Goal: Task Accomplishment & Management: Manage account settings

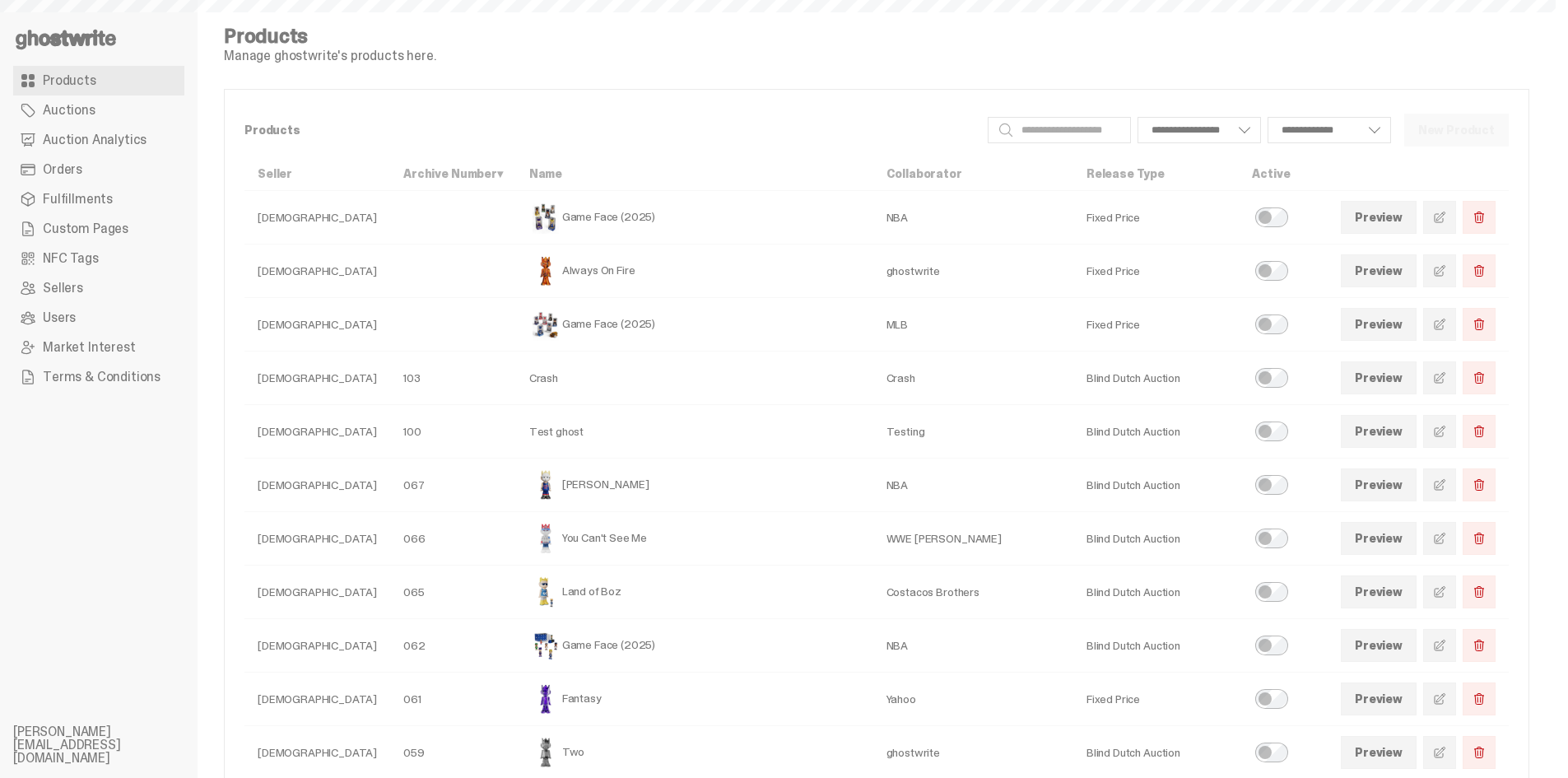
click at [116, 232] on span "Custom Pages" at bounding box center [85, 228] width 85 height 13
select select
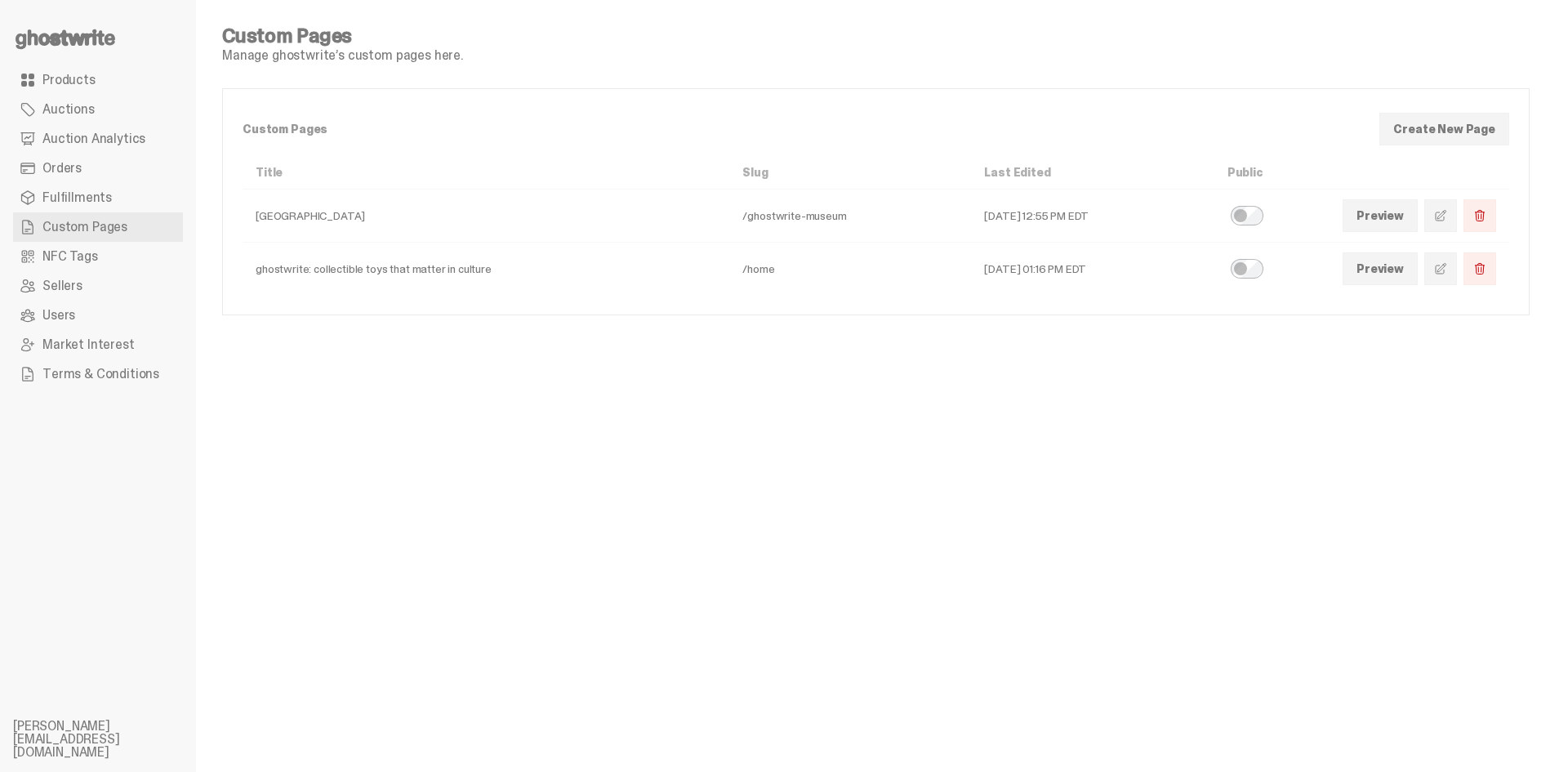
click at [1442, 270] on span at bounding box center [1440, 268] width 13 height 13
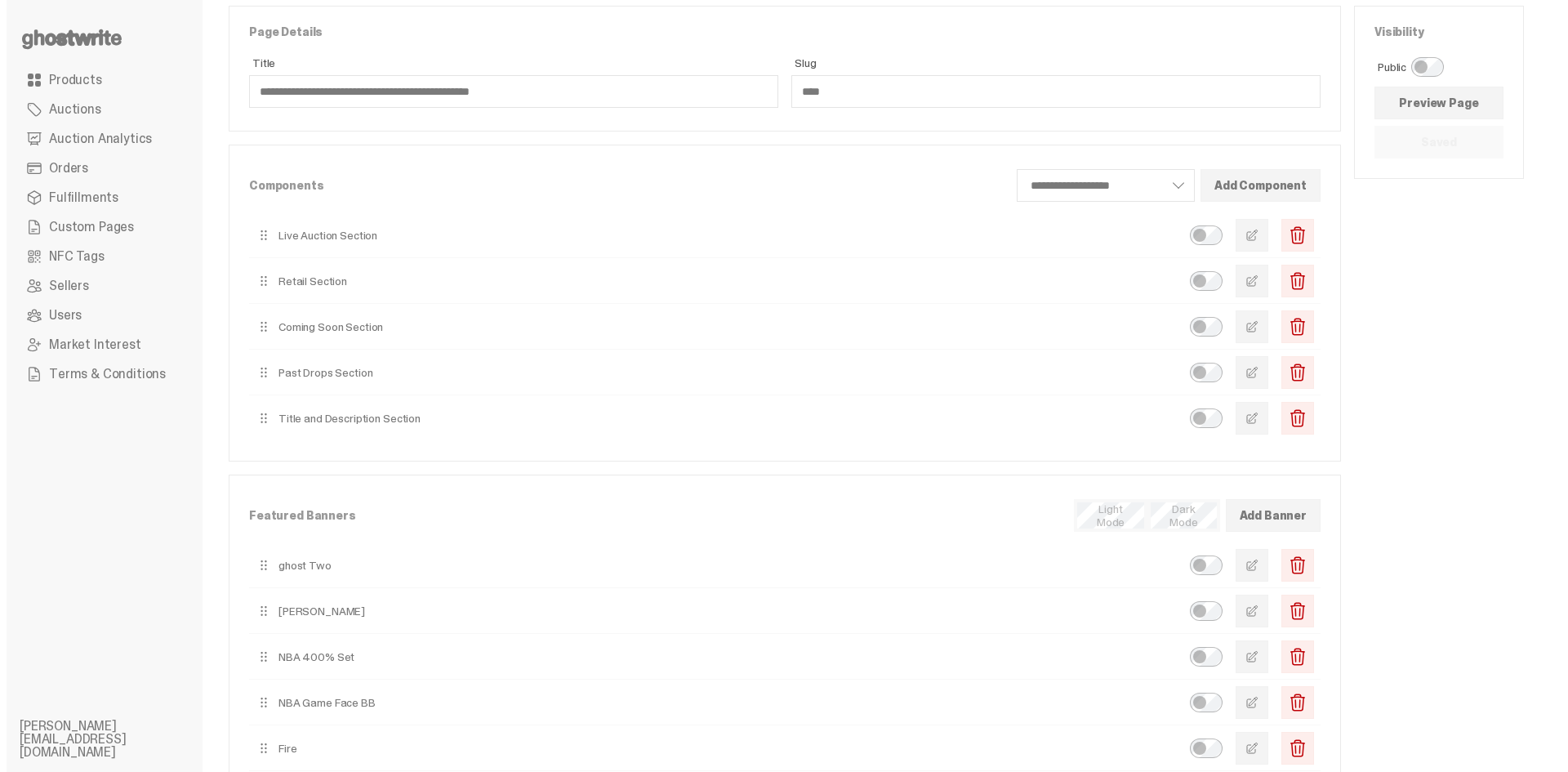
scroll to position [82, 0]
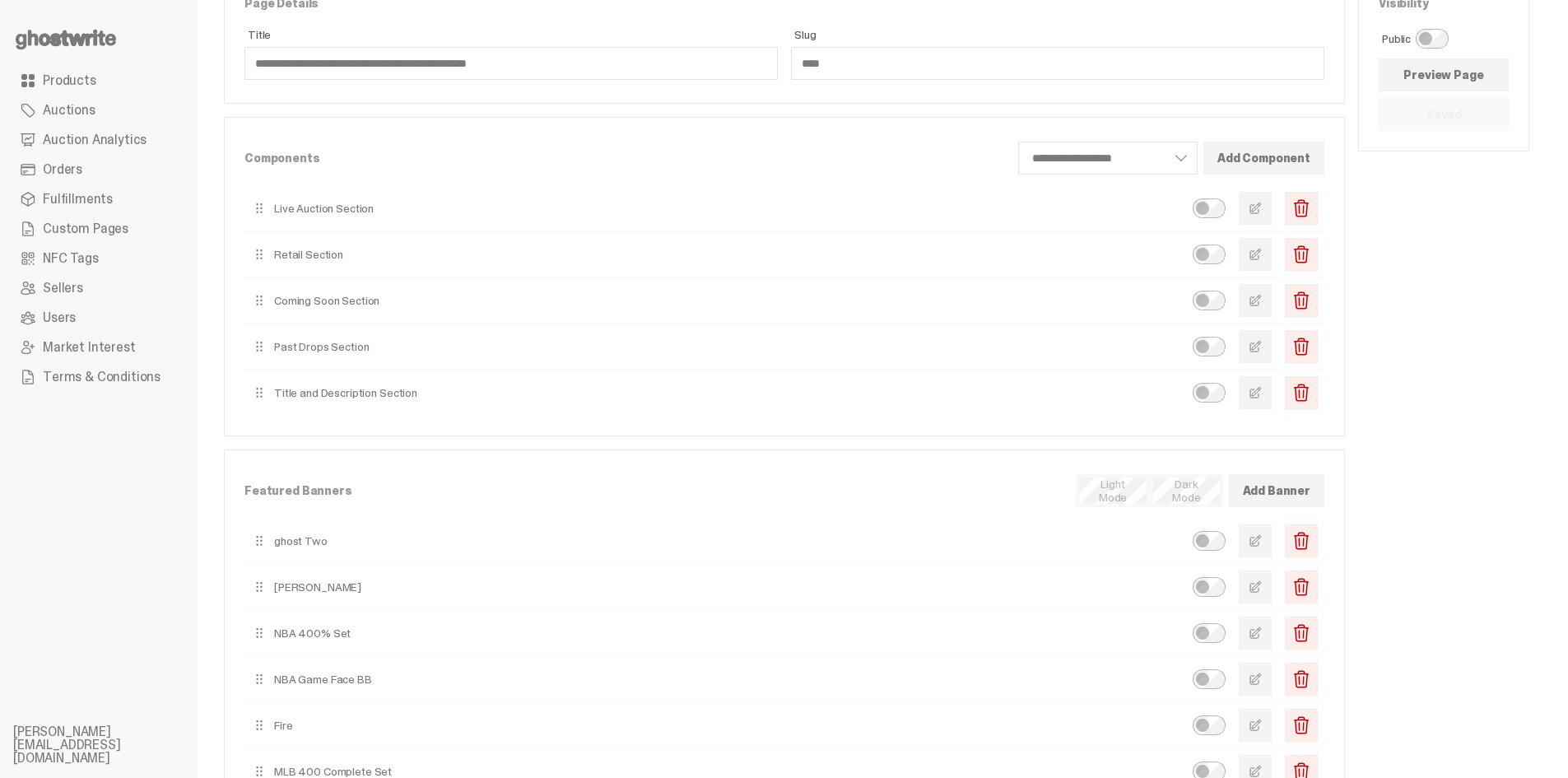
click at [1262, 211] on span "button" at bounding box center [1255, 207] width 13 height 13
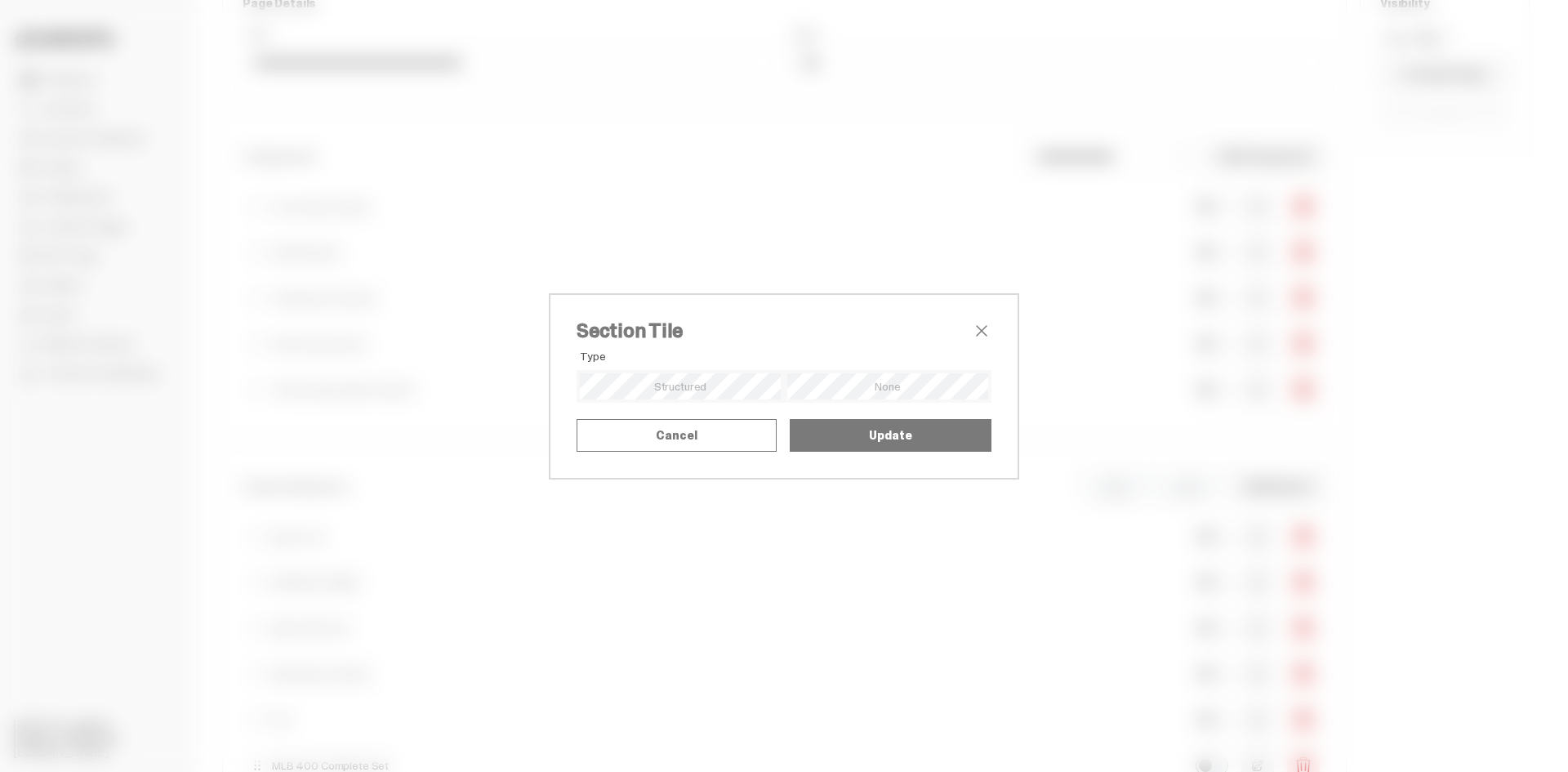
click at [976, 321] on span "close" at bounding box center [981, 330] width 20 height 20
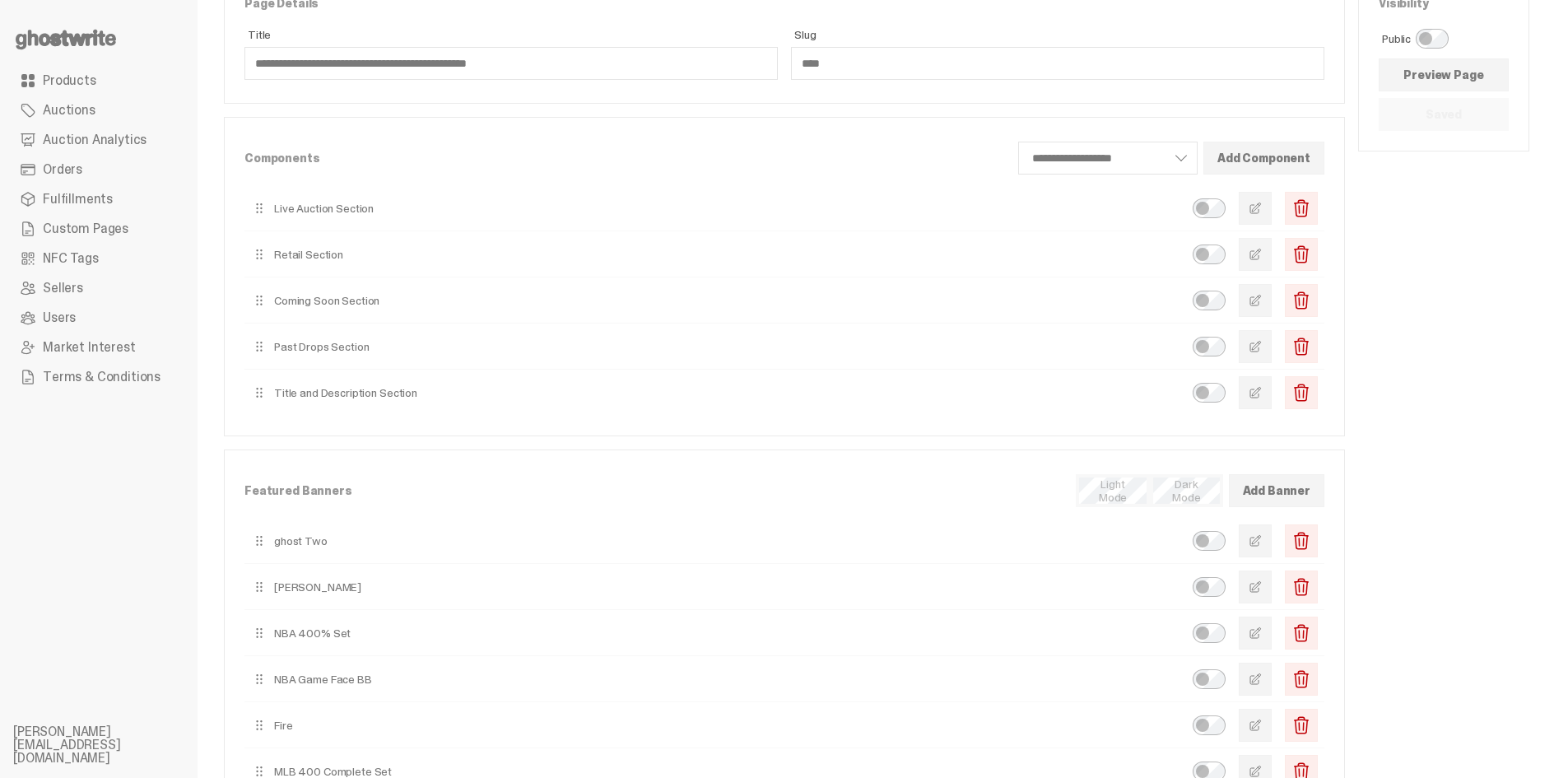
click at [1529, 461] on div "Visibility Public Preview Page Saved" at bounding box center [1444, 418] width 171 height 884
click at [1262, 208] on span "button" at bounding box center [1255, 207] width 13 height 13
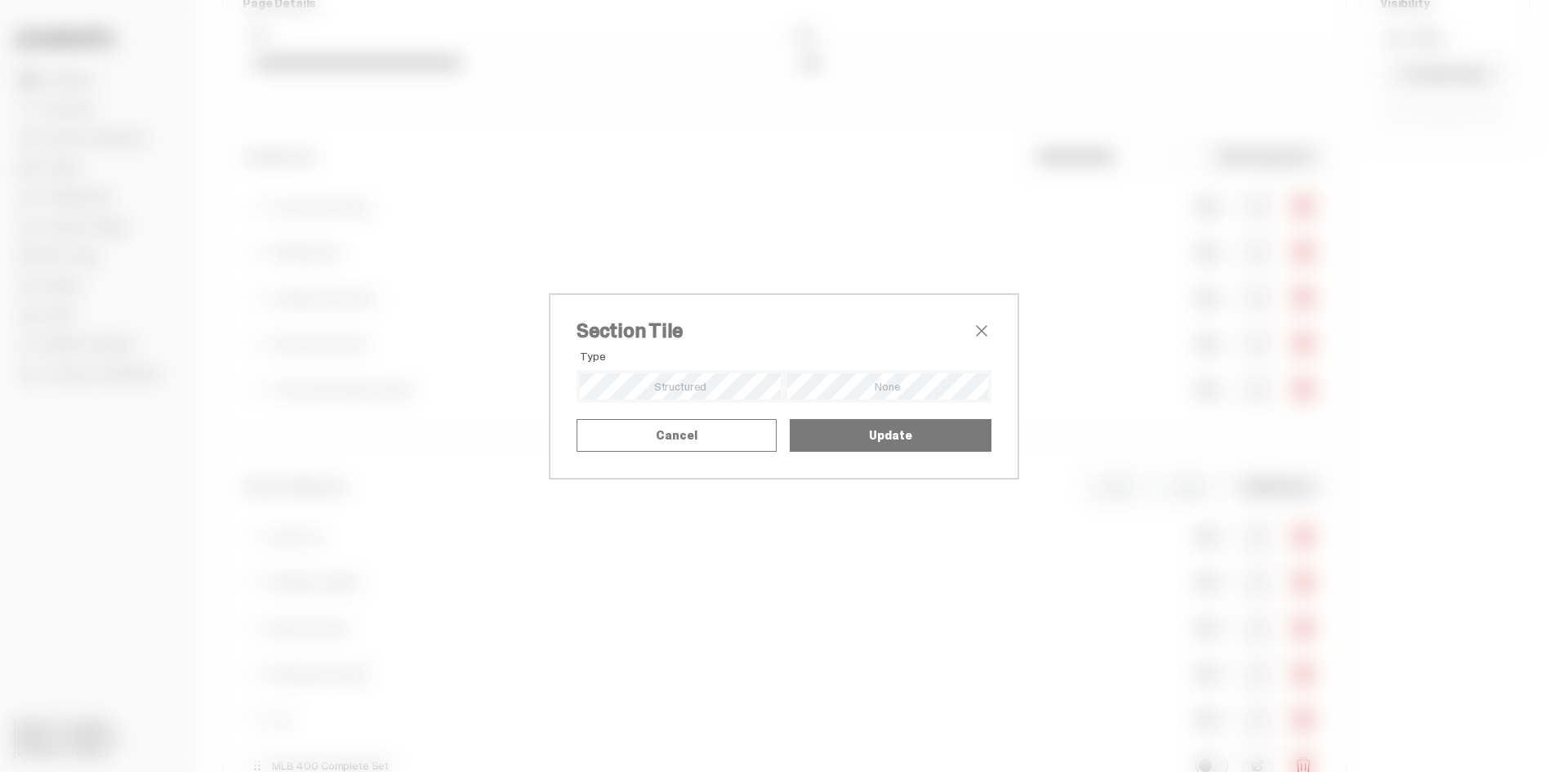
click at [0, 0] on div "Select a product Game Face (2025)" at bounding box center [0, 0] width 0 height 0
click at [0, 0] on td "You Can't See Me" at bounding box center [0, 0] width 0 height 0
click at [0, 0] on span "browse" at bounding box center [0, 0] width 0 height 0
click at [0, 0] on input "Drop your image or browse 16/9 | webp, png, svg, jpg or mp4 | 8 MB max" at bounding box center [0, 0] width 0 height 0
click at [0, 0] on span "Drop your image or browse" at bounding box center [0, 0] width 0 height 0
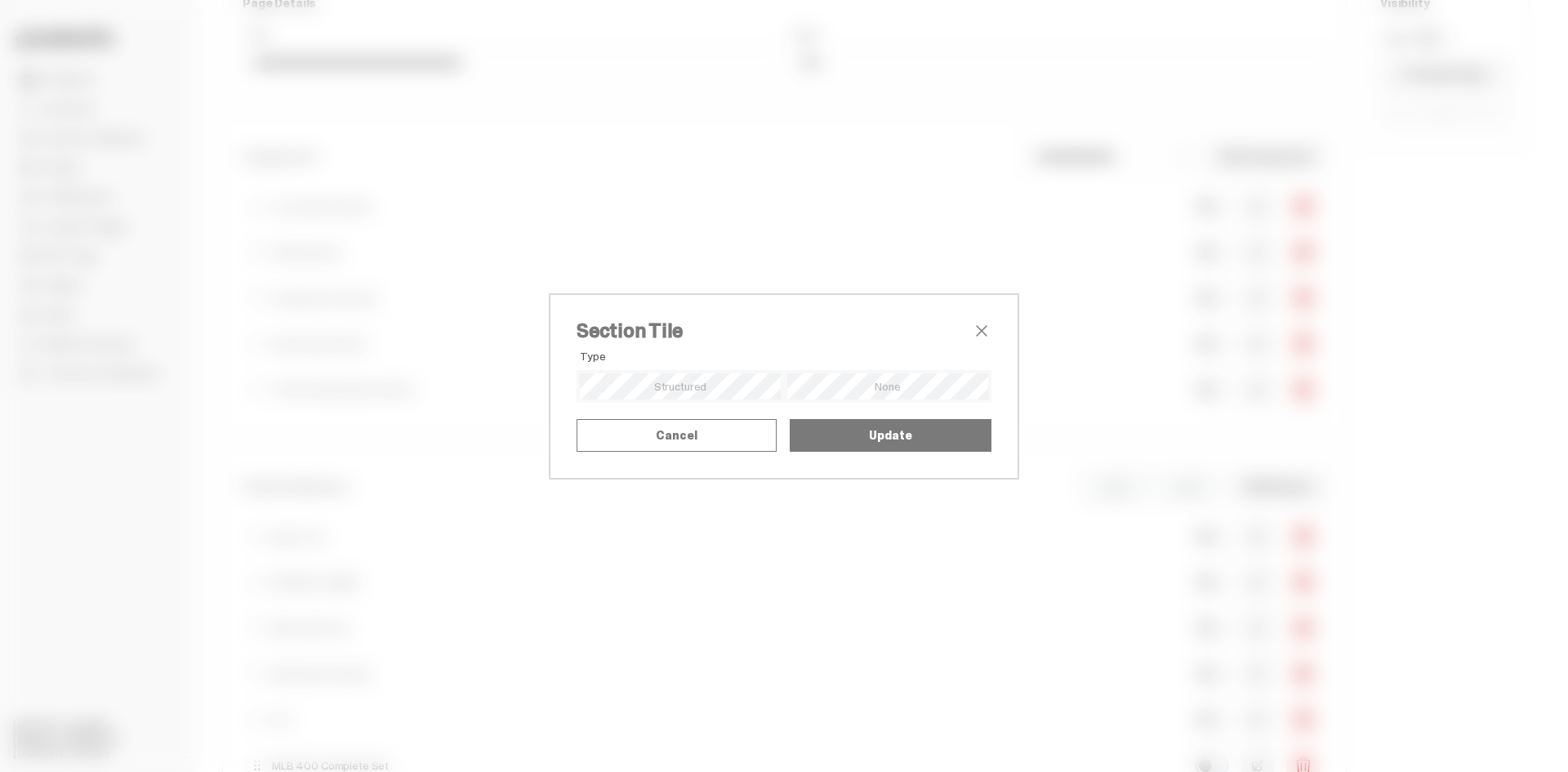
click at [0, 0] on input "Drop your image or browse 16/9 | webp, png, svg, jpg or mp4 | 8 MB max" at bounding box center [0, 0] width 0 height 0
drag, startPoint x: 975, startPoint y: 380, endPoint x: 980, endPoint y: 421, distance: 41.3
click at [0, 0] on div "**********" at bounding box center [0, 0] width 0 height 0
click at [0, 0] on textarea "**********" at bounding box center [0, 0] width 0 height 0
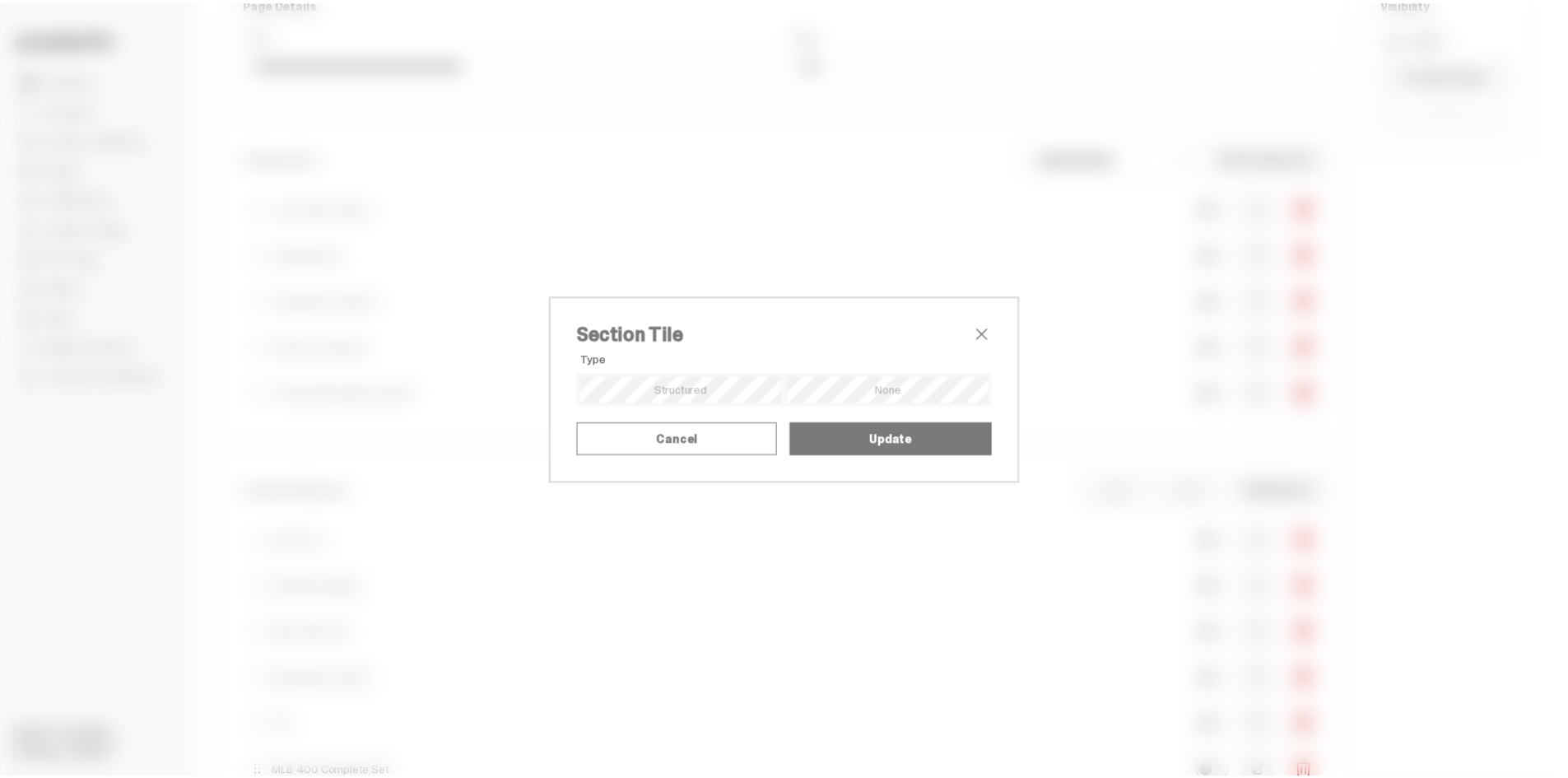
scroll to position [0, 0]
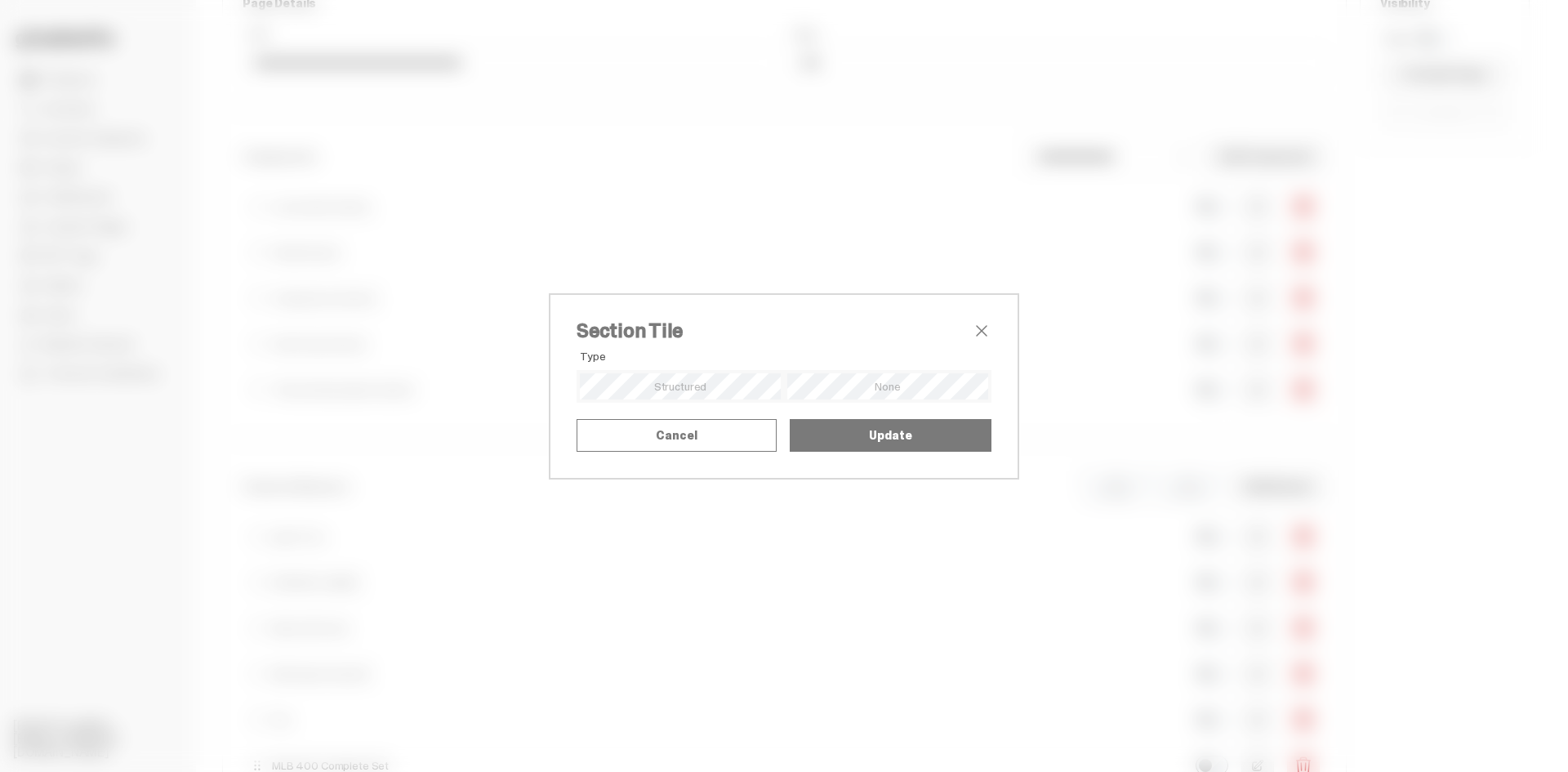
type textarea "**********"
click at [949, 452] on button "Update" at bounding box center [891, 435] width 202 height 32
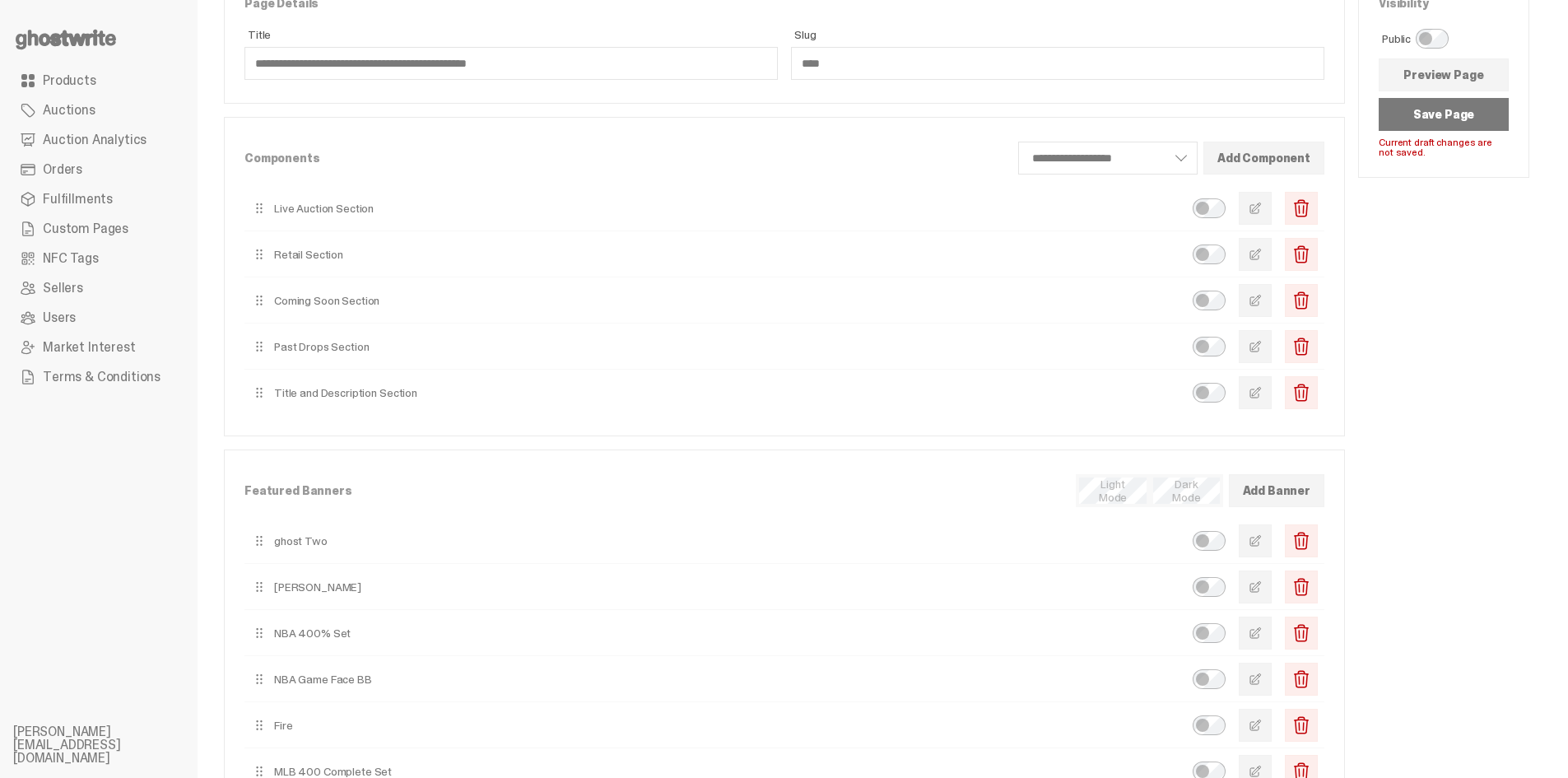
click at [1497, 116] on button "Save Page" at bounding box center [1443, 114] width 130 height 33
click at [1496, 343] on div "Visibility Public Preview Page Saved" at bounding box center [1444, 418] width 171 height 884
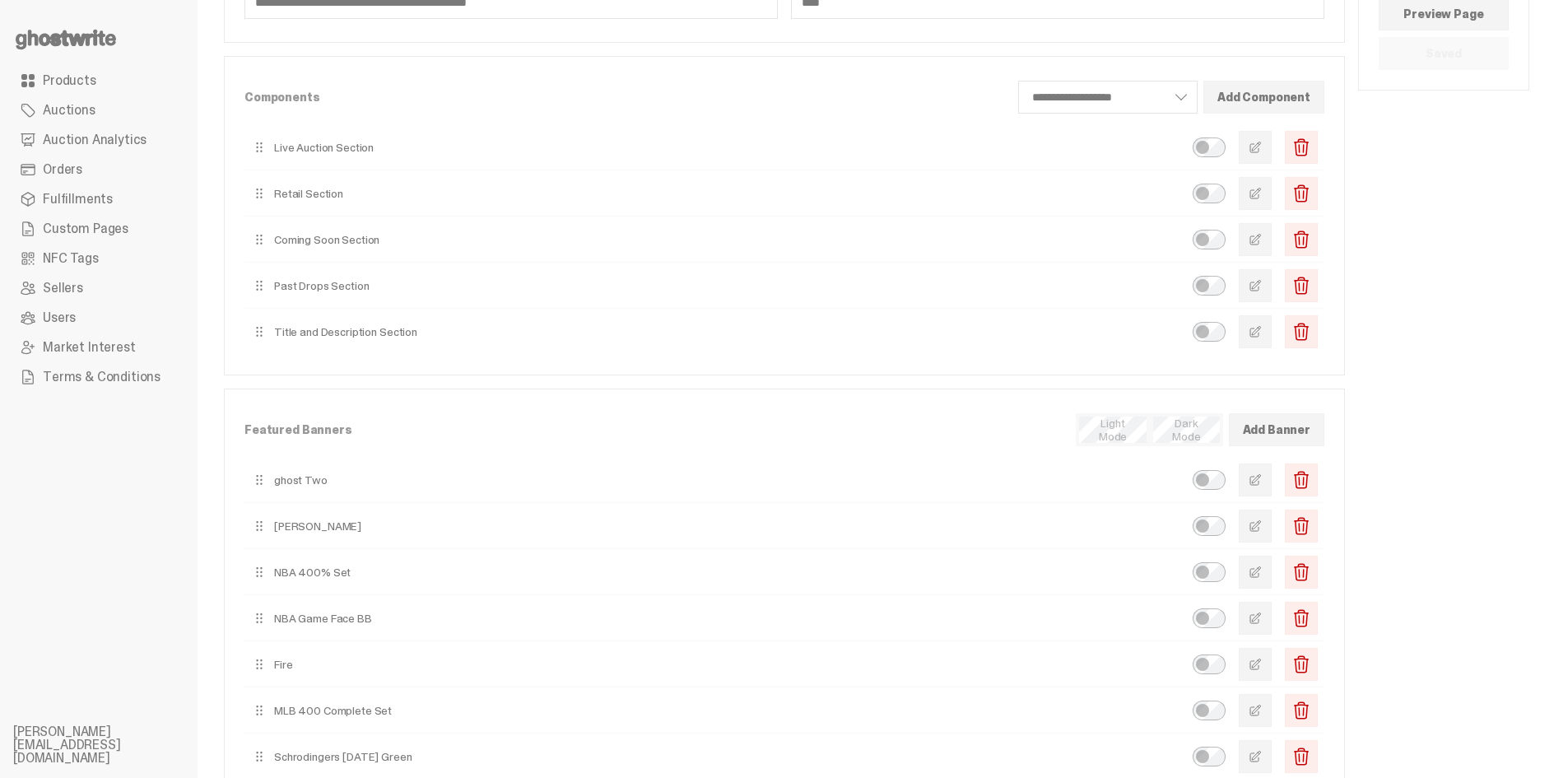
scroll to position [247, 0]
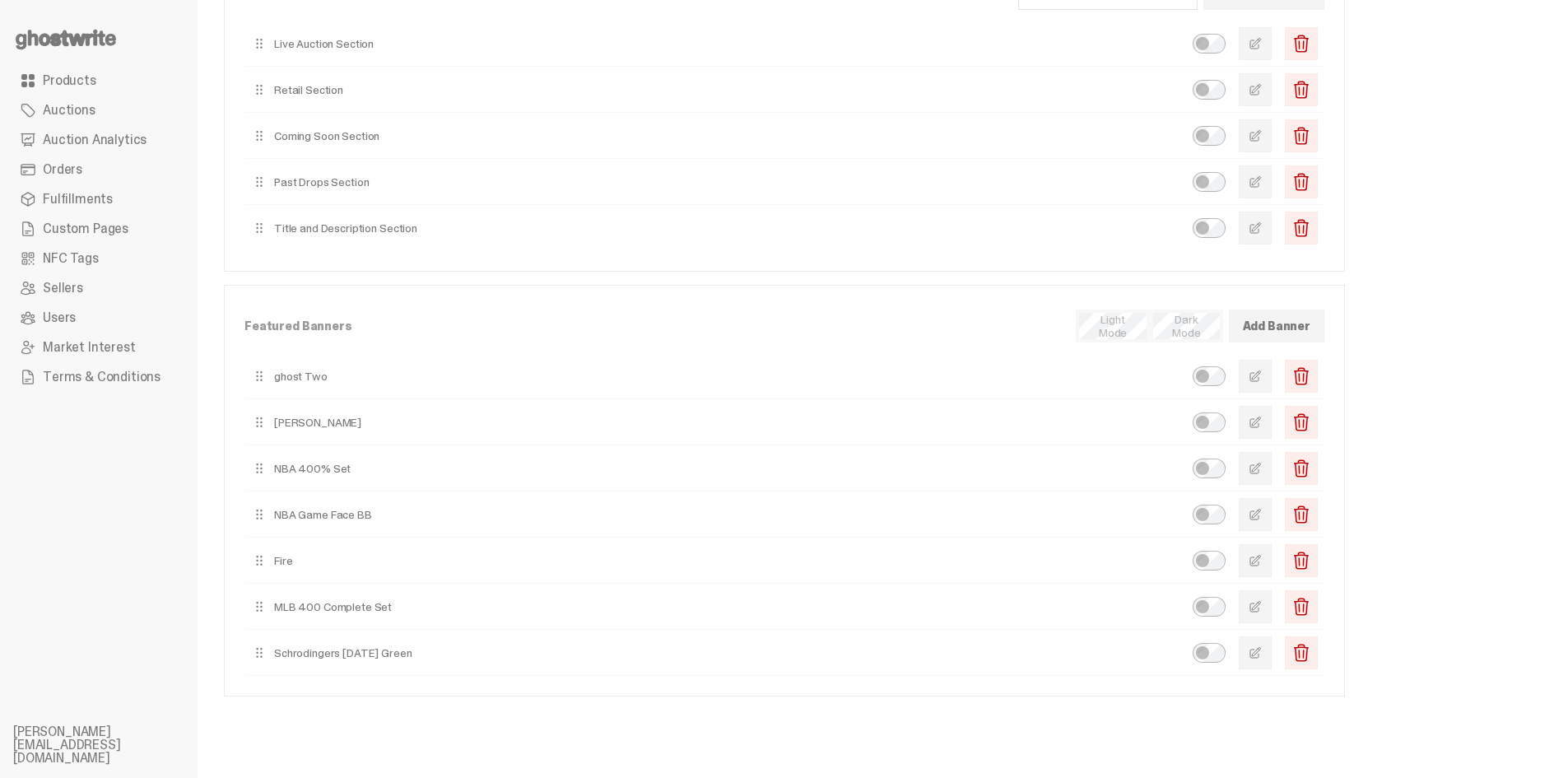
click at [130, 84] on link "Products" at bounding box center [98, 80] width 171 height 29
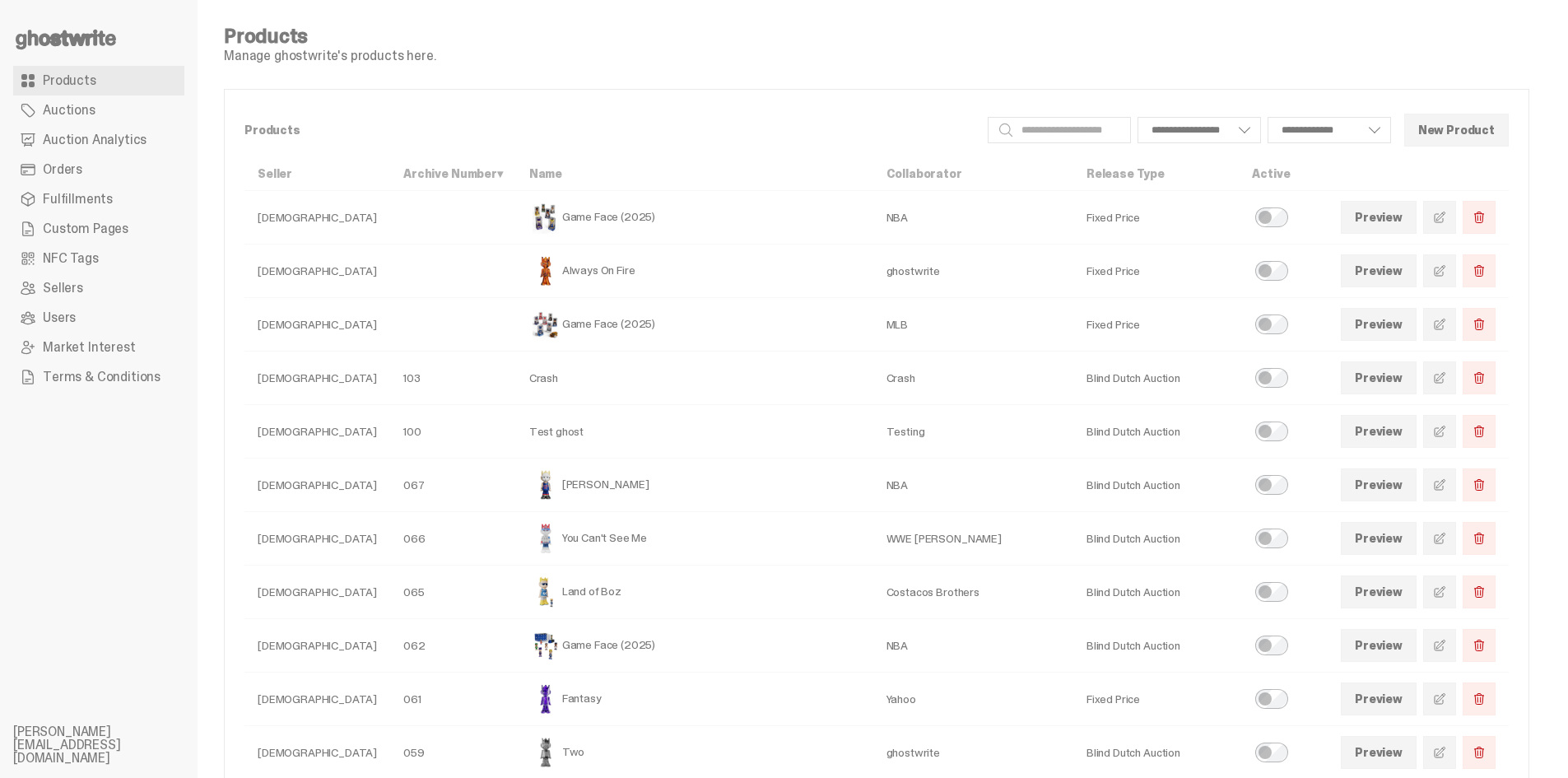
click at [70, 222] on span "Custom Pages" at bounding box center [85, 228] width 85 height 13
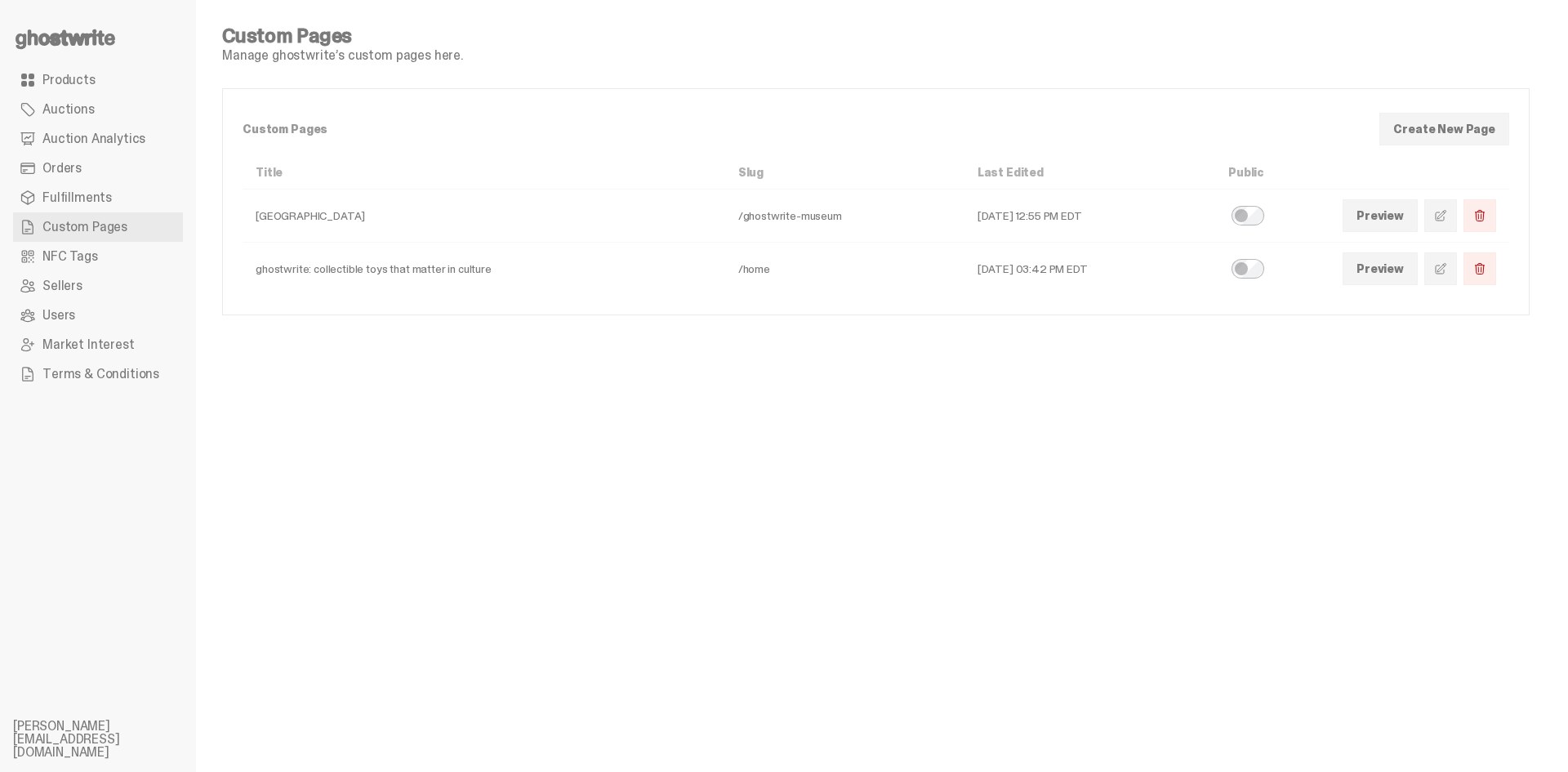
click at [1450, 278] on link at bounding box center [1440, 268] width 32 height 32
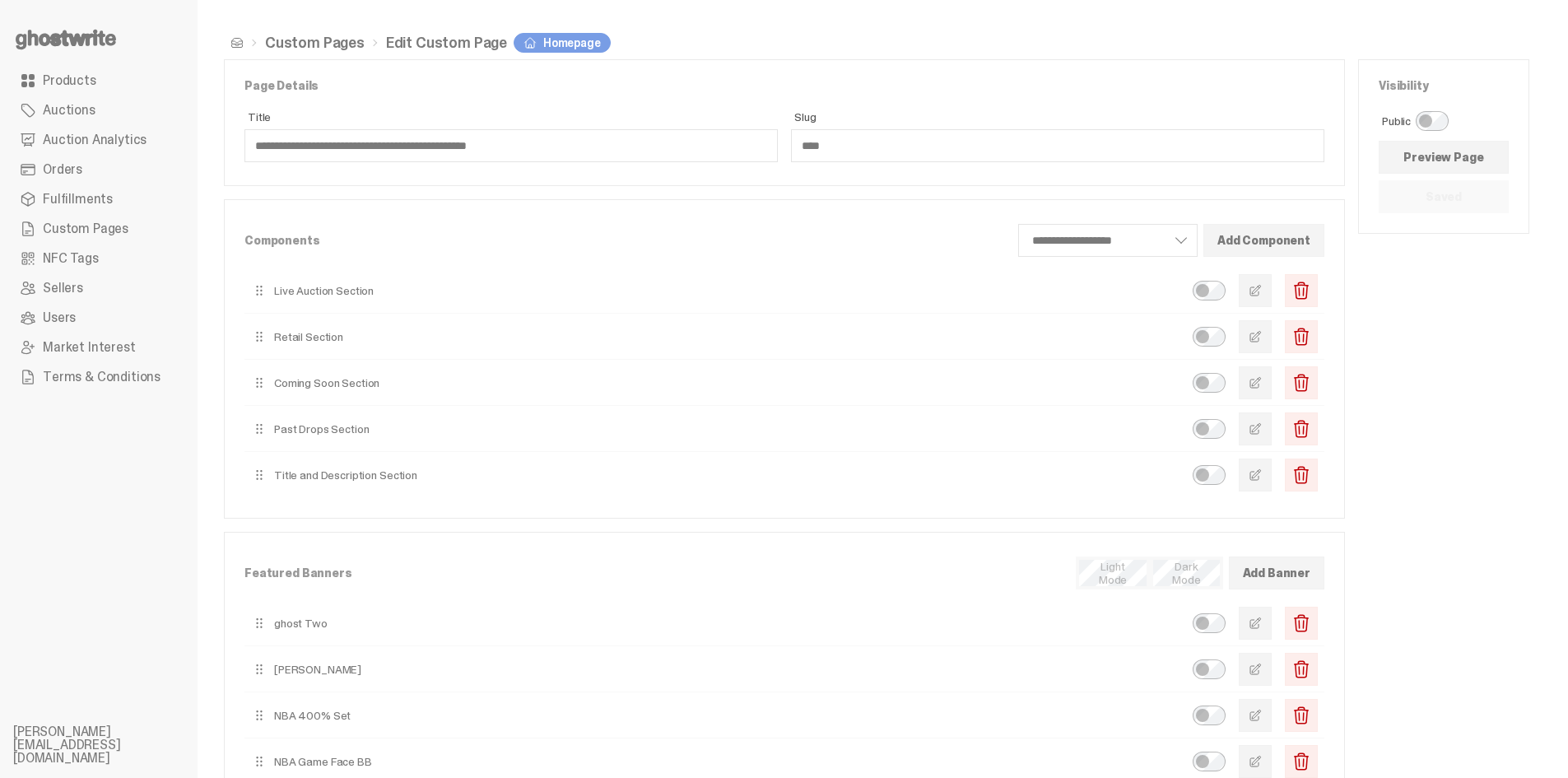
click at [1262, 287] on span "button" at bounding box center [1255, 290] width 13 height 13
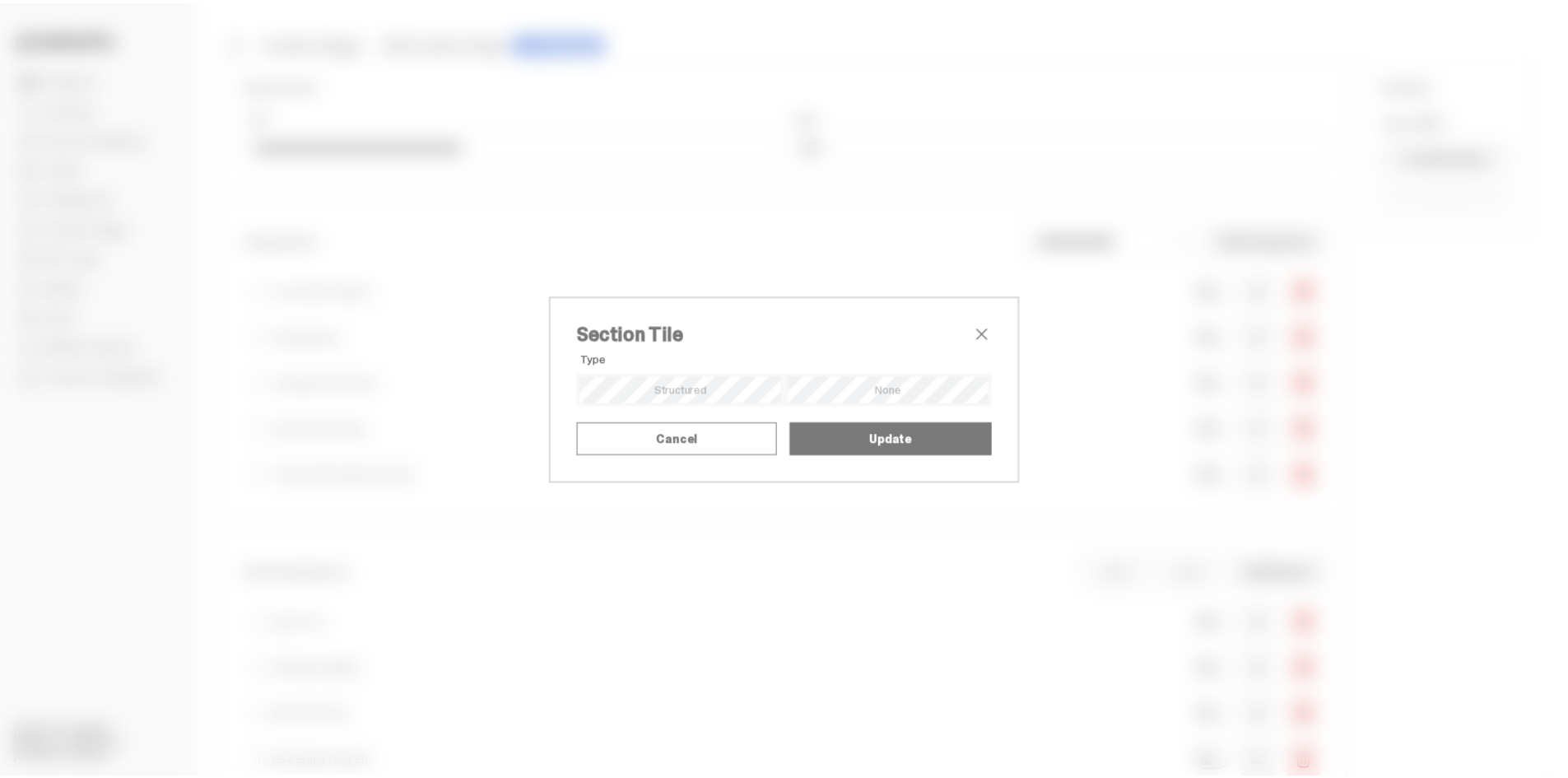
scroll to position [9, 0]
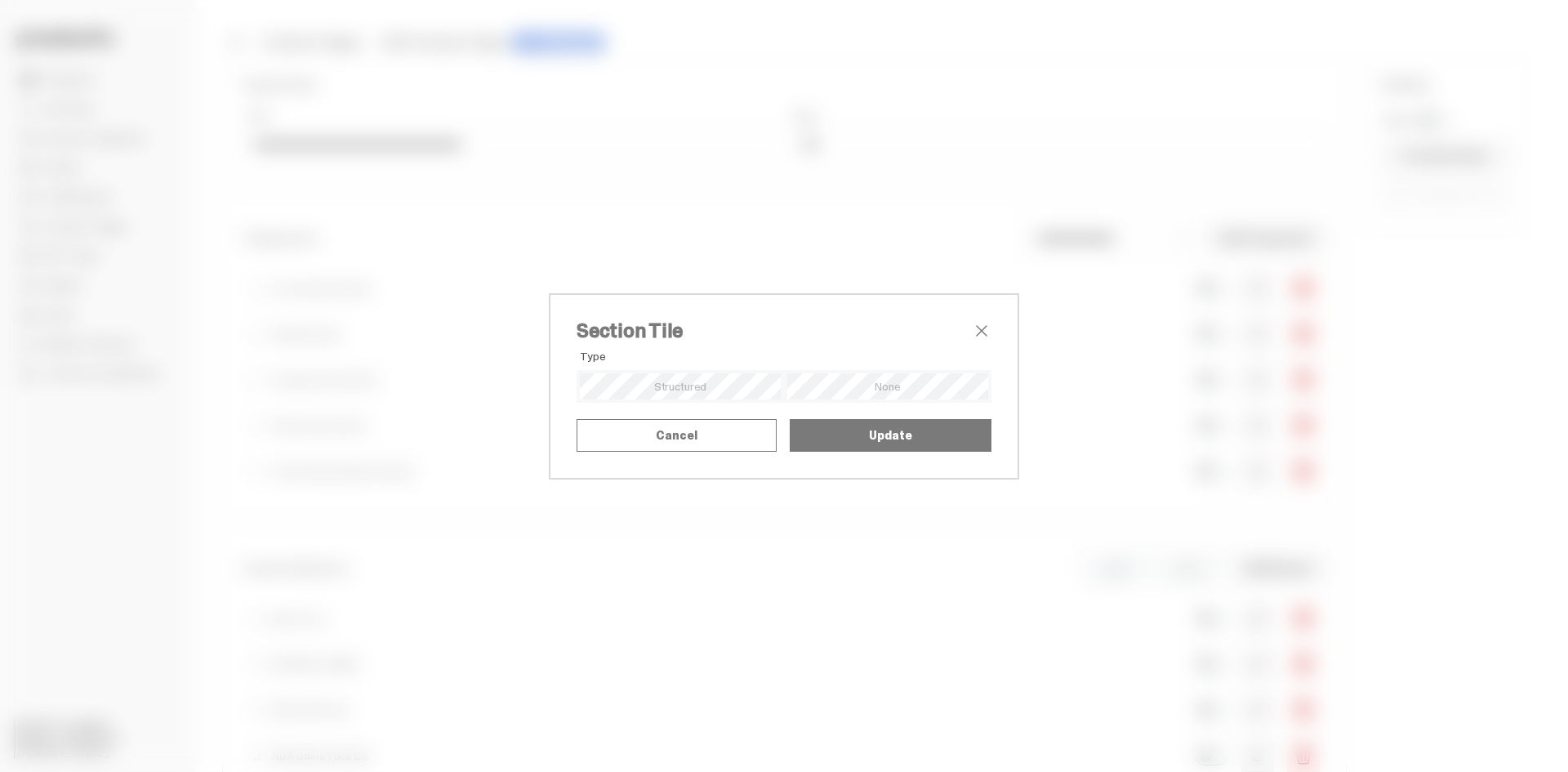
click at [979, 321] on span "close" at bounding box center [981, 330] width 20 height 20
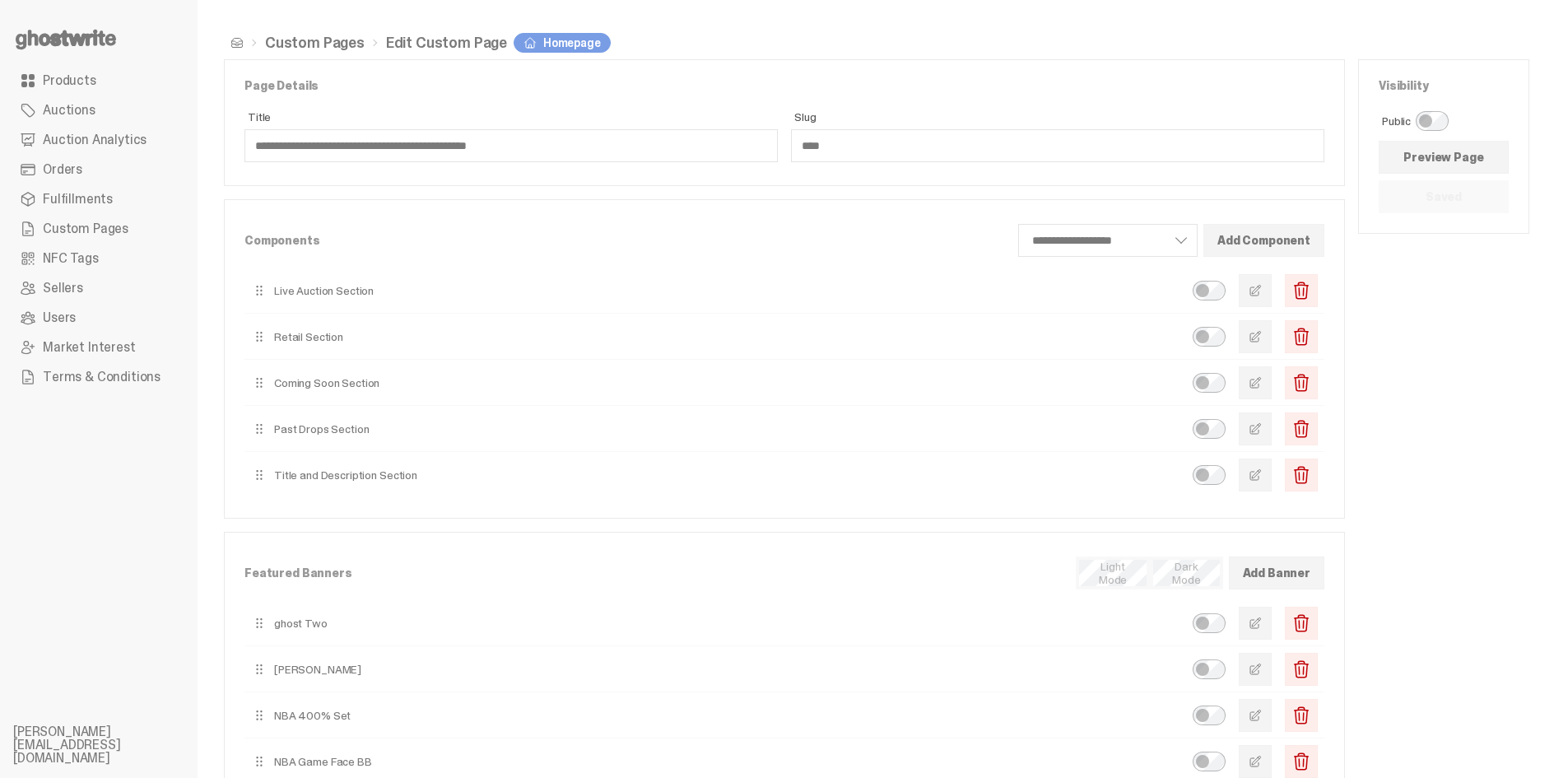
click at [1461, 376] on div "Visibility Public Preview Page Saved" at bounding box center [1444, 501] width 171 height 884
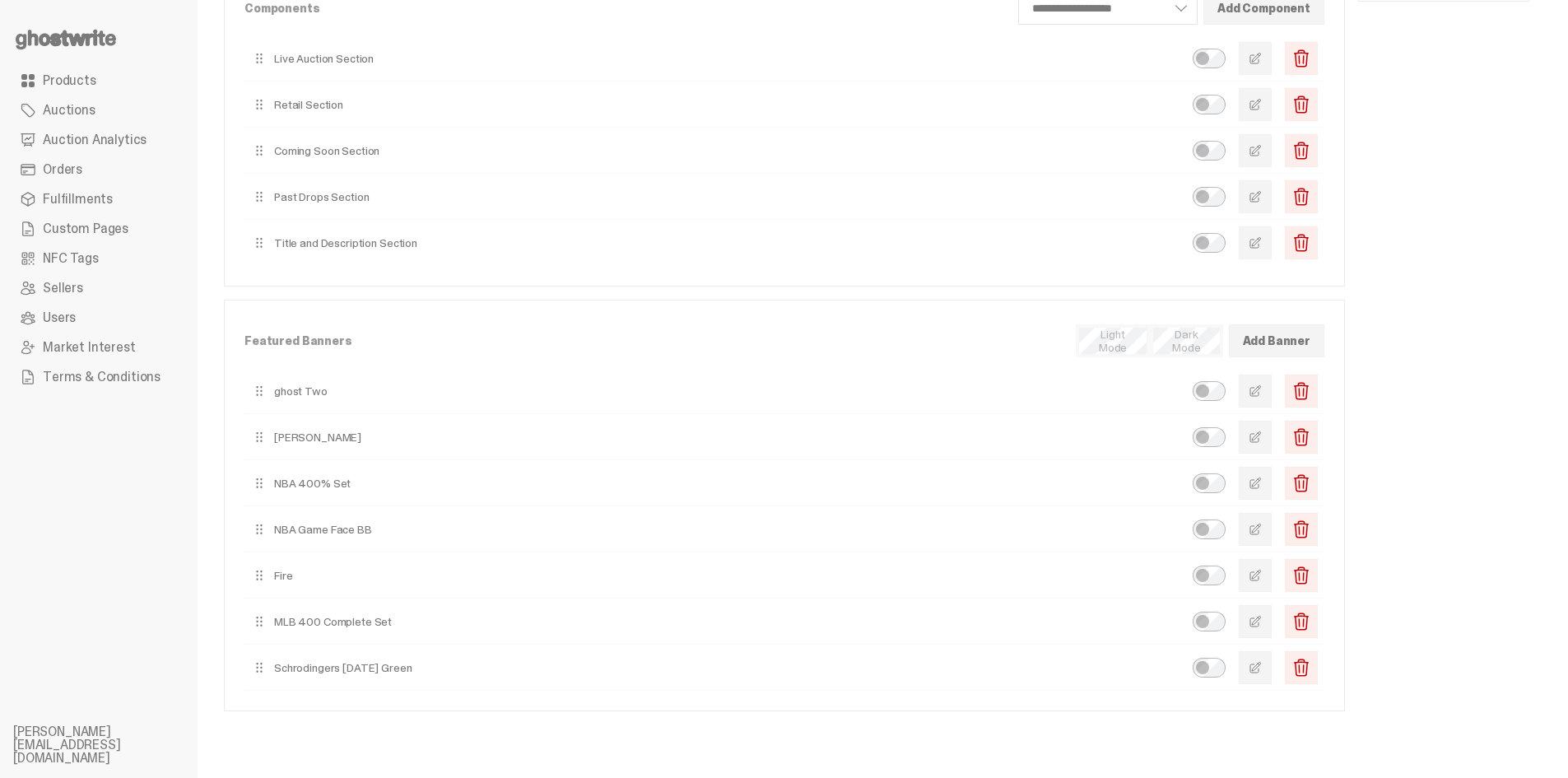
scroll to position [247, 0]
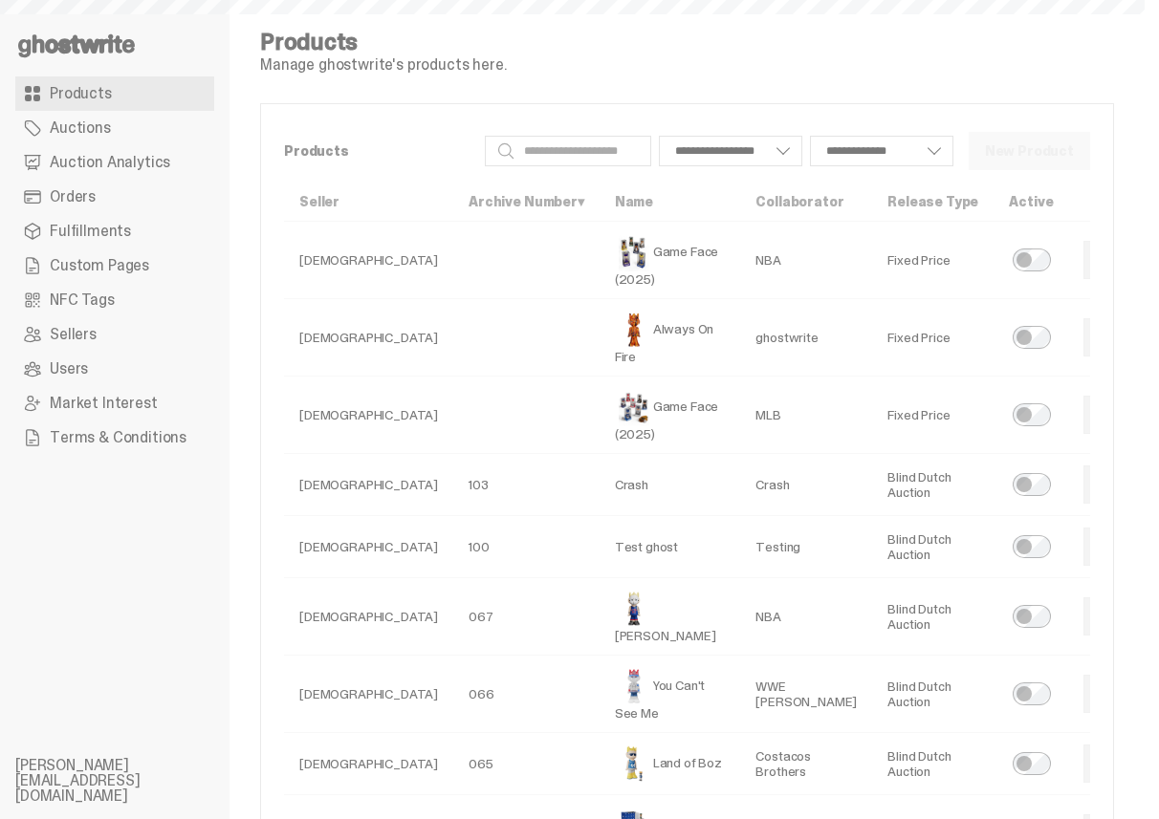
click at [144, 269] on span "Custom Pages" at bounding box center [99, 265] width 99 height 15
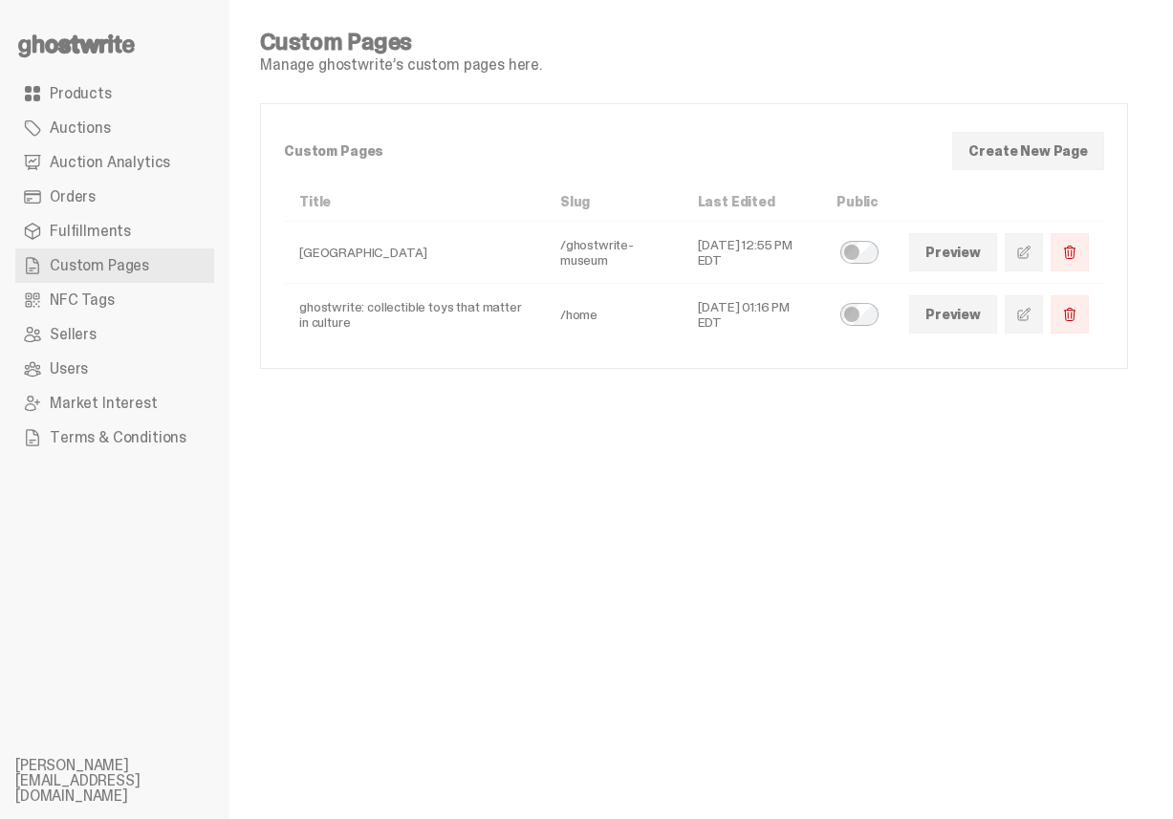
click at [1026, 312] on span at bounding box center [1023, 314] width 15 height 15
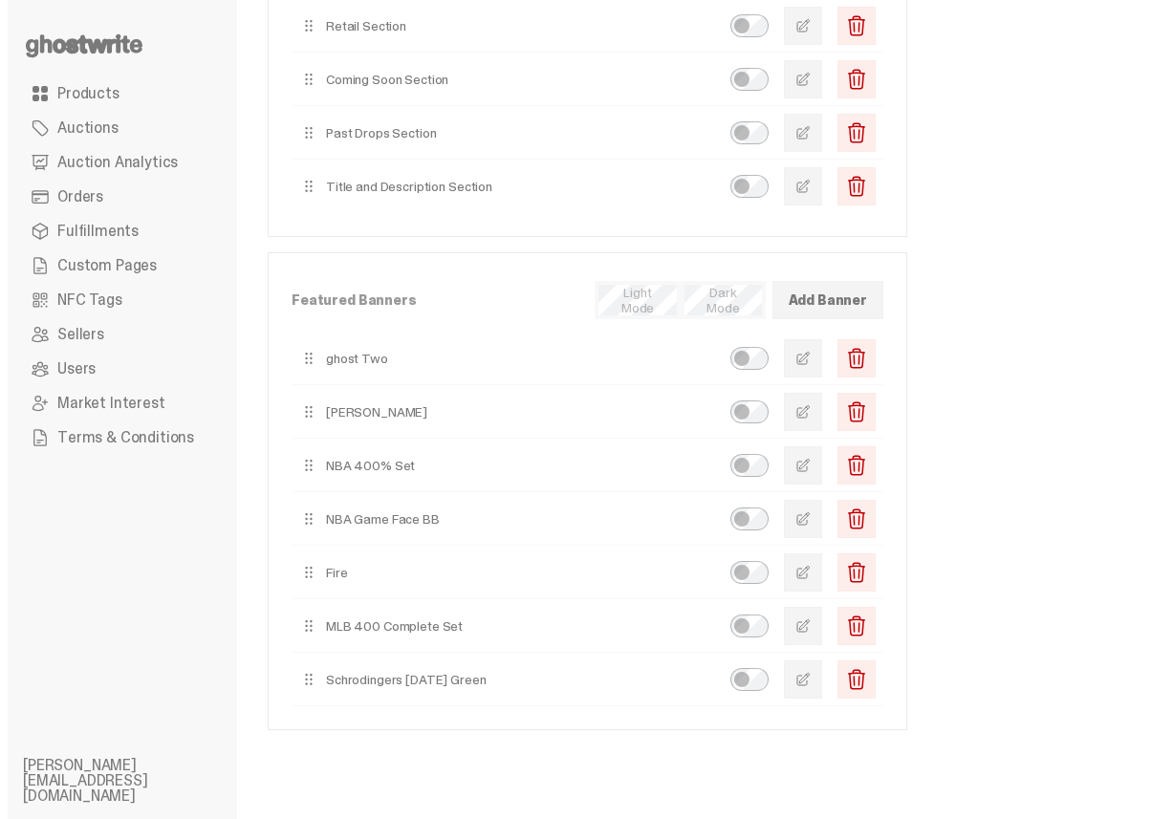
scroll to position [382, 0]
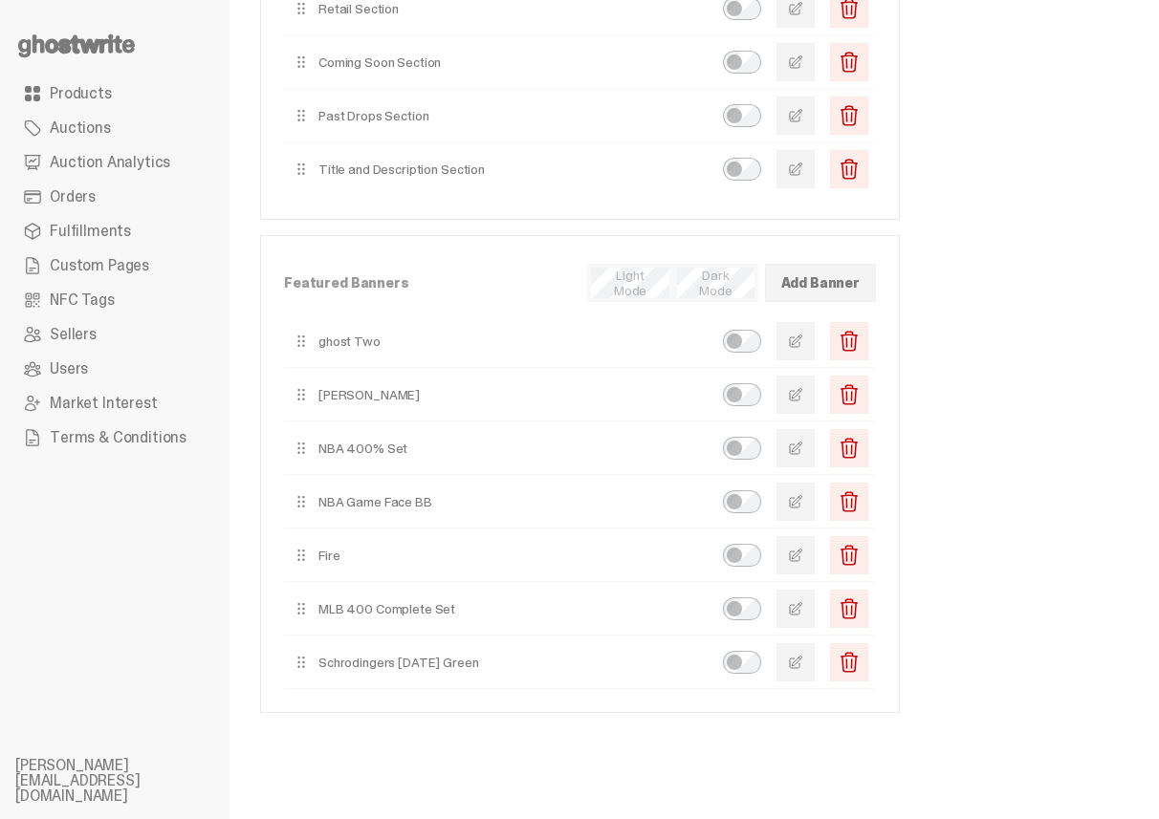
click at [808, 403] on button "button" at bounding box center [795, 395] width 38 height 38
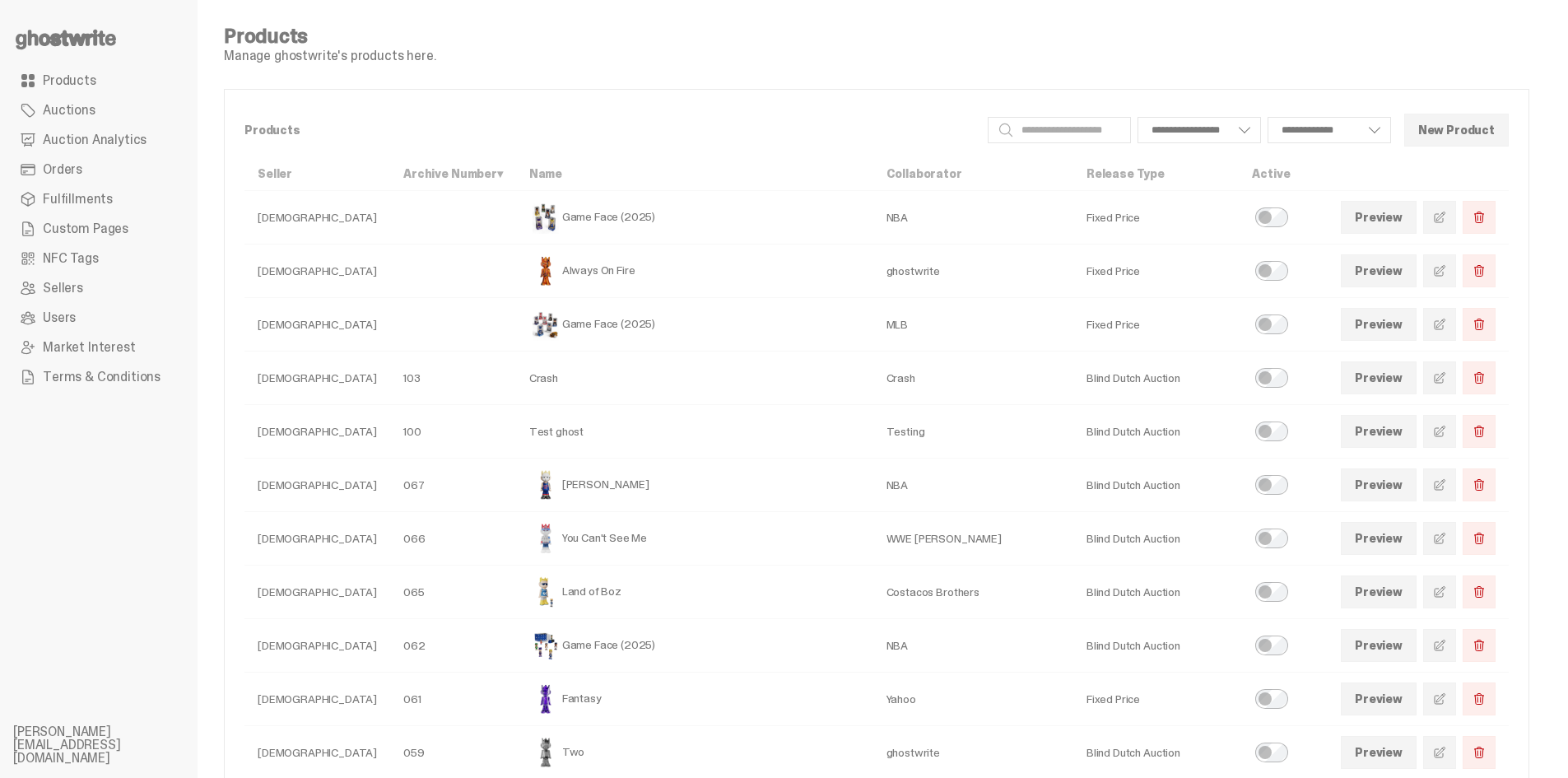
click at [843, 59] on div "Products Manage ghostwrite's products here." at bounding box center [877, 45] width 1305 height 36
